Goal: Transaction & Acquisition: Subscribe to service/newsletter

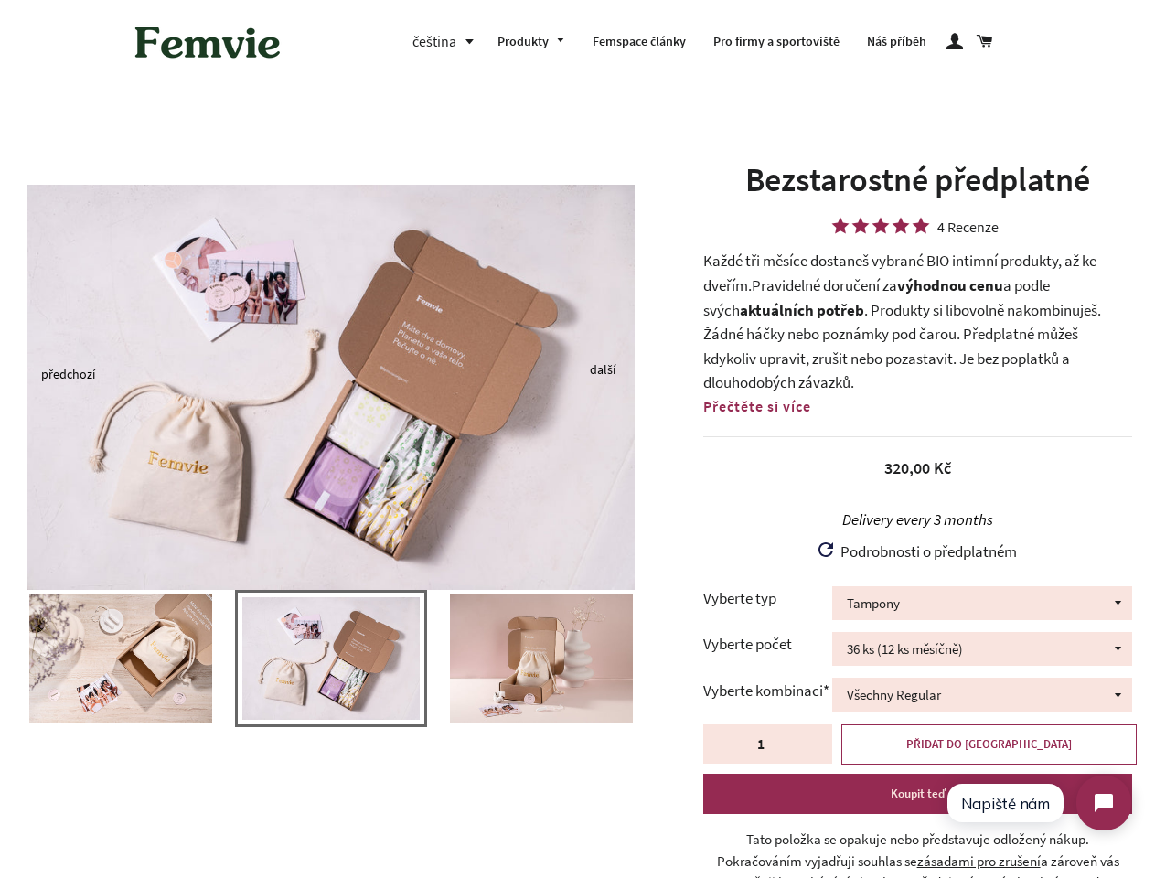
click at [577, 439] on img at bounding box center [330, 387] width 607 height 405
click at [447, 41] on button "čeština" at bounding box center [447, 41] width 71 height 25
click at [331, 373] on img at bounding box center [330, 387] width 607 height 405
click at [331, 667] on img at bounding box center [330, 658] width 177 height 123
click at [0, 658] on div at bounding box center [331, 667] width 662 height 155
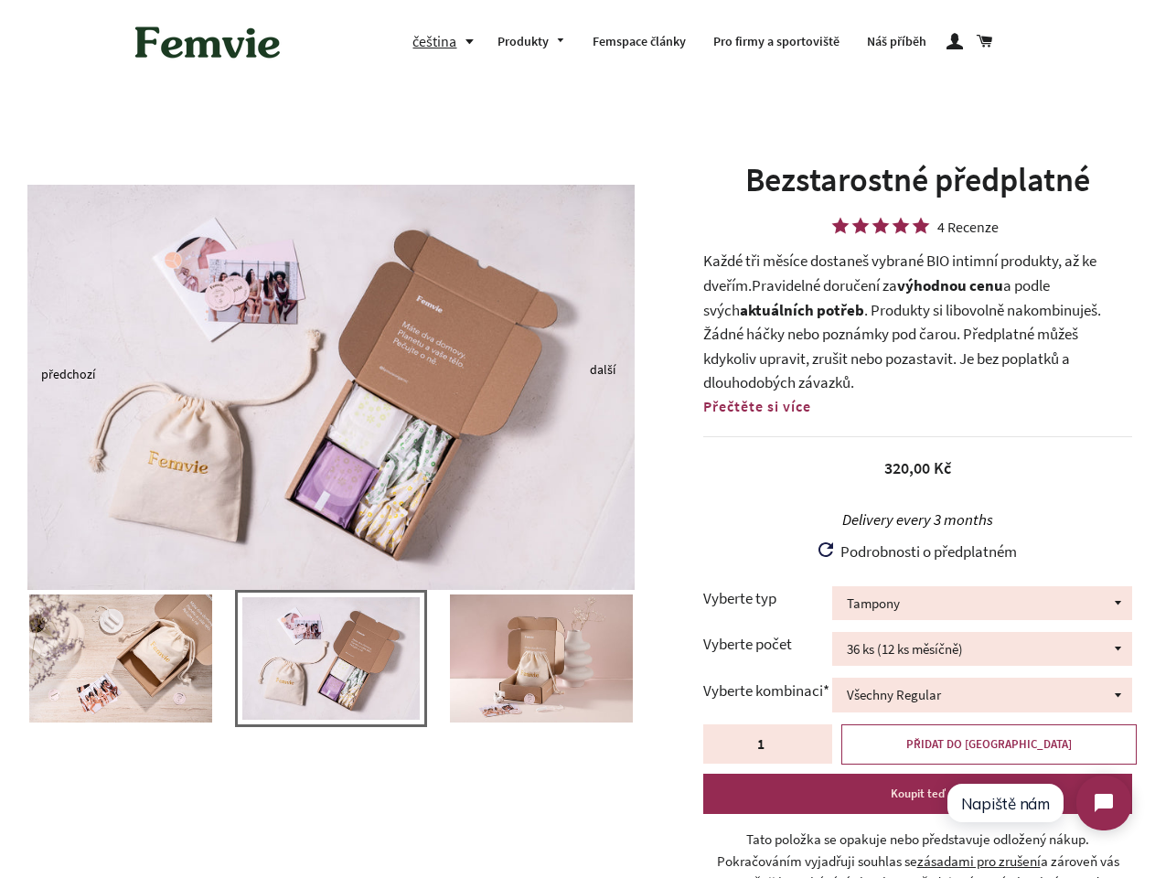
click at [0, 658] on div at bounding box center [331, 667] width 662 height 155
click at [3, 658] on div at bounding box center [331, 667] width 662 height 155
click at [121, 658] on img at bounding box center [120, 658] width 183 height 128
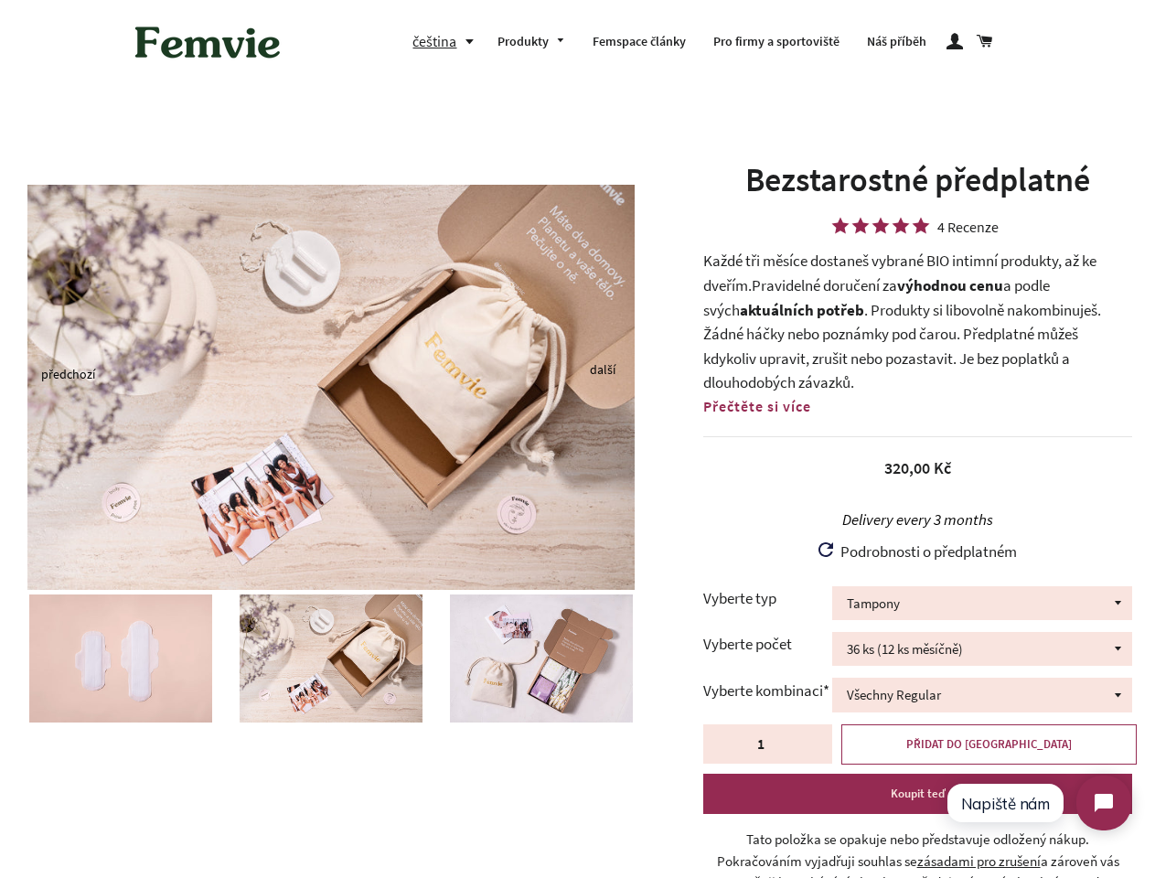
click at [450, 658] on img at bounding box center [541, 658] width 183 height 128
click at [541, 658] on img at bounding box center [541, 658] width 183 height 128
